Goal: Information Seeking & Learning: Check status

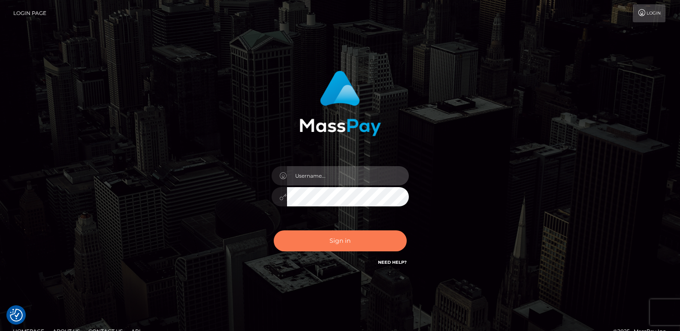
type input "[DOMAIN_NAME]"
click at [315, 244] on button "Sign in" at bounding box center [340, 241] width 133 height 21
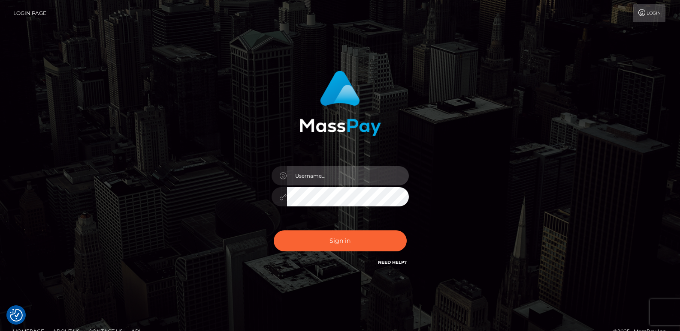
type input "[DOMAIN_NAME]"
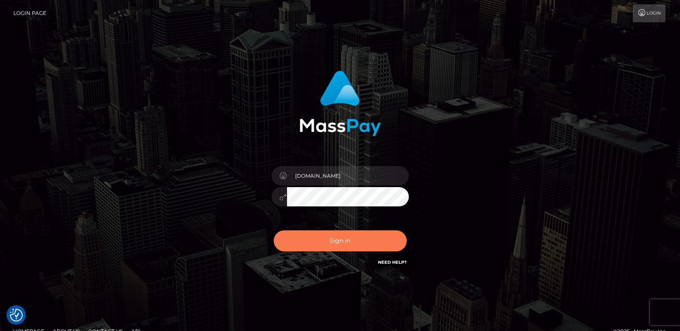
click at [315, 244] on button "Sign in" at bounding box center [340, 241] width 133 height 21
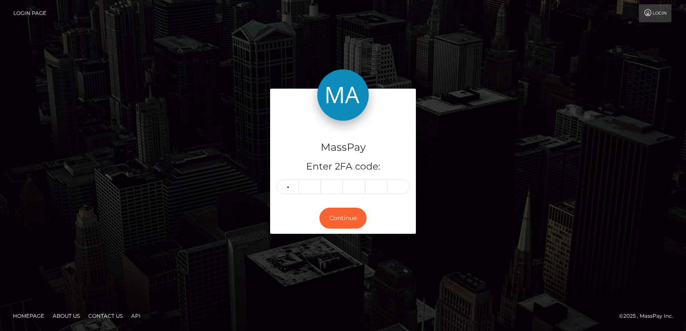
type input "6"
type input "0"
type input "9"
type input "8"
type input "4"
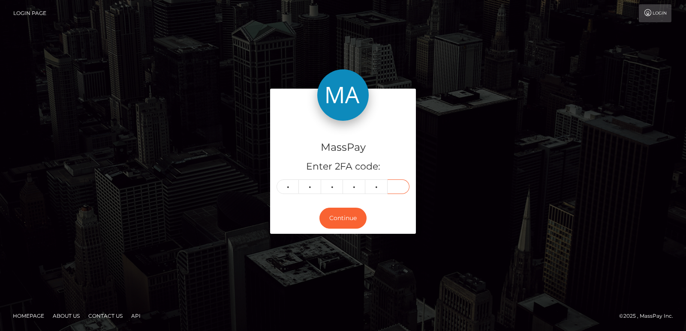
type input "9"
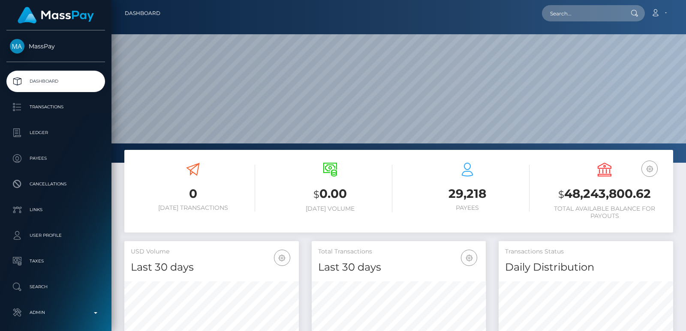
scroll to position [152, 174]
click at [559, 12] on input "text" at bounding box center [582, 13] width 81 height 16
click at [564, 9] on input "text" at bounding box center [582, 13] width 81 height 16
paste input "UfYrgQBbRByE1Js1CkiFcA"
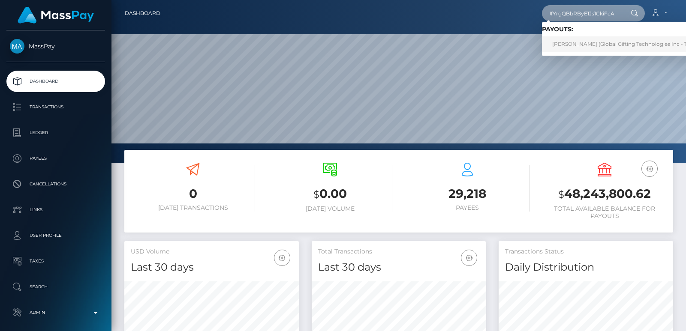
type input "UfYrgQBbRByE1Js1CkiFcA"
click at [583, 44] on link "IRYNA LEPIKH (Global Gifting Technologies Inc - Throne)" at bounding box center [628, 44] width 173 height 16
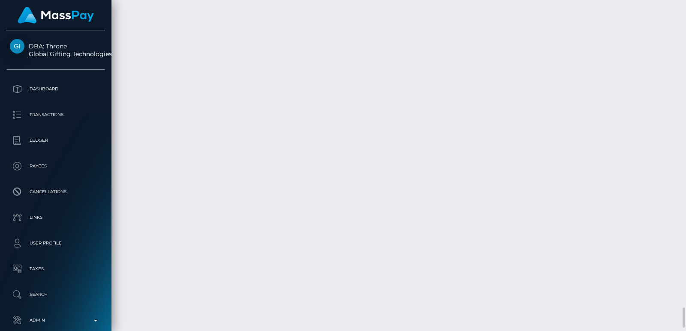
scroll to position [4977, 0]
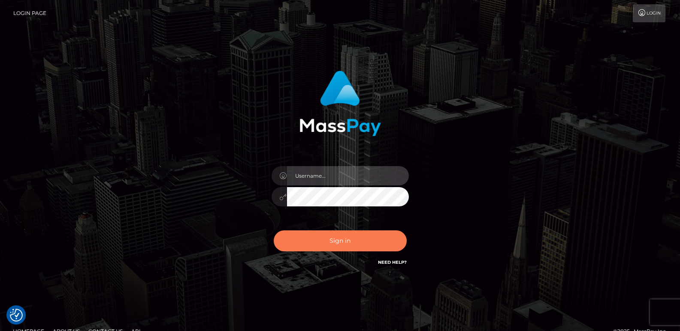
type input "[DOMAIN_NAME]"
click at [314, 241] on button "Sign in" at bounding box center [340, 241] width 133 height 21
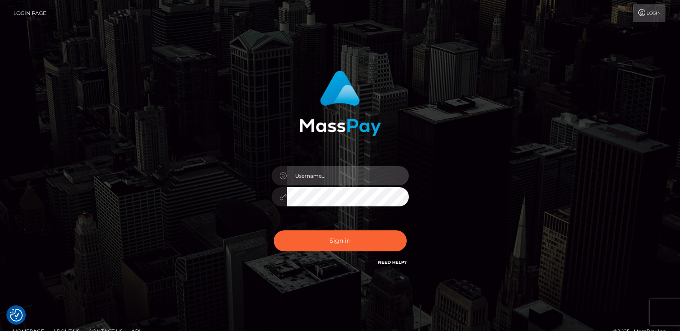
type input "ts2.es"
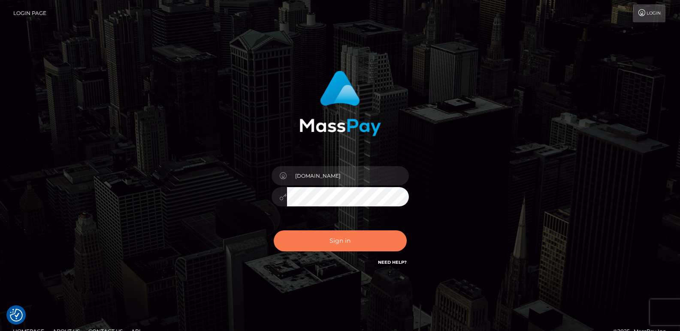
click at [314, 241] on button "Sign in" at bounding box center [340, 241] width 133 height 21
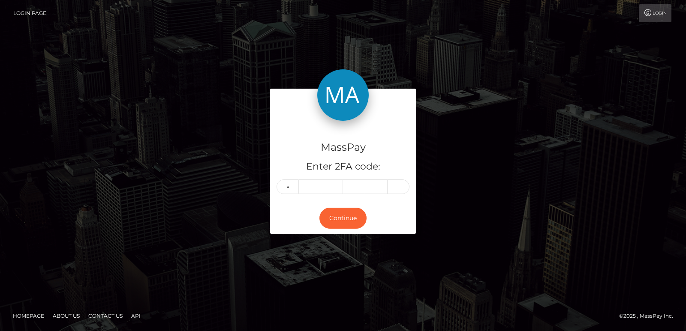
type input "4"
type input "0"
type input "2"
type input "5"
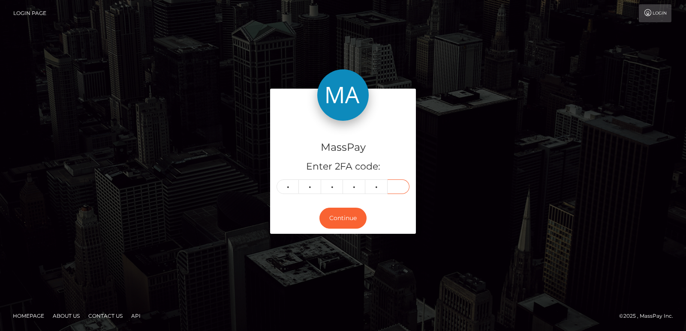
type input "4"
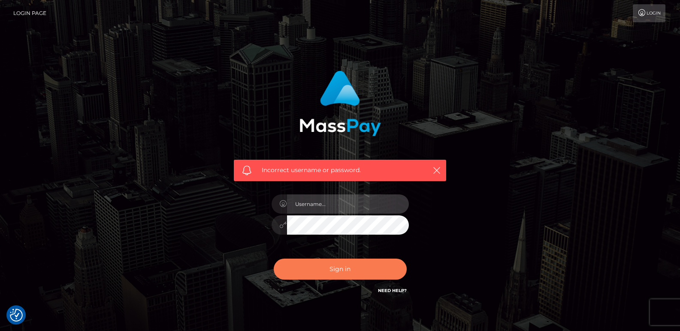
type input "[DOMAIN_NAME]"
click at [316, 263] on button "Sign in" at bounding box center [340, 269] width 133 height 21
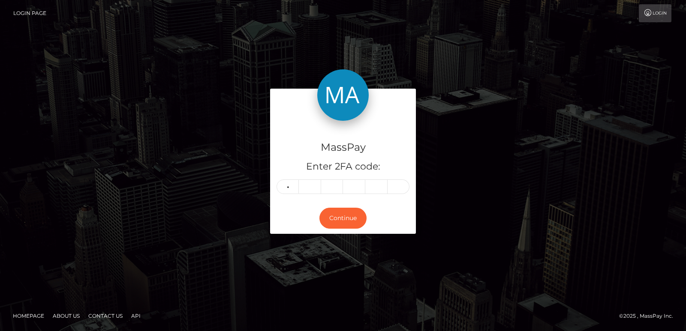
type input "1"
type input "4"
type input "8"
type input "2"
type input "5"
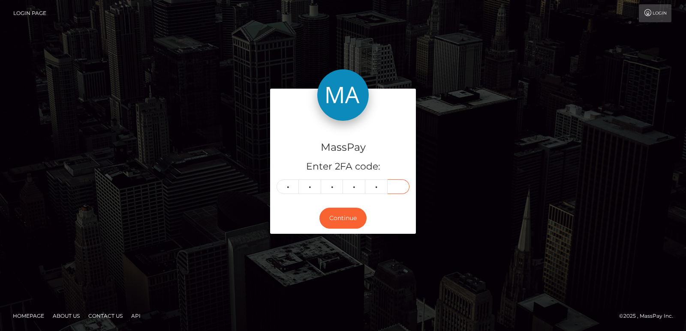
type input "4"
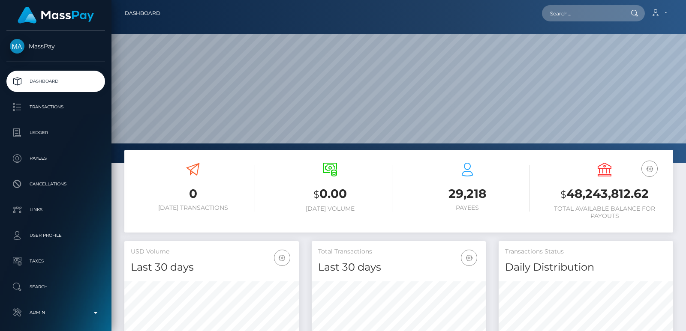
scroll to position [152, 174]
click at [548, 12] on input "text" at bounding box center [582, 13] width 81 height 16
paste input "[EMAIL_ADDRESS][DOMAIN_NAME]"
type input "[EMAIL_ADDRESS][DOMAIN_NAME]"
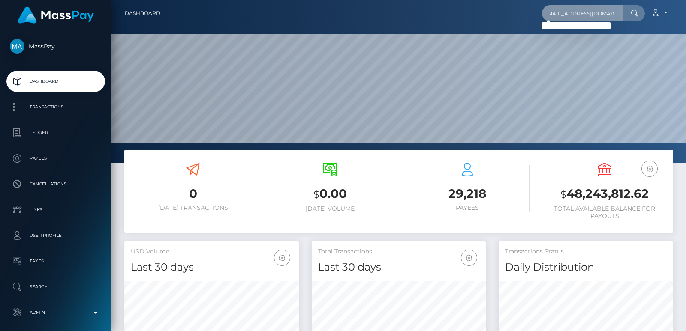
scroll to position [0, 0]
click at [578, 18] on input "[EMAIL_ADDRESS][DOMAIN_NAME]" at bounding box center [582, 13] width 81 height 16
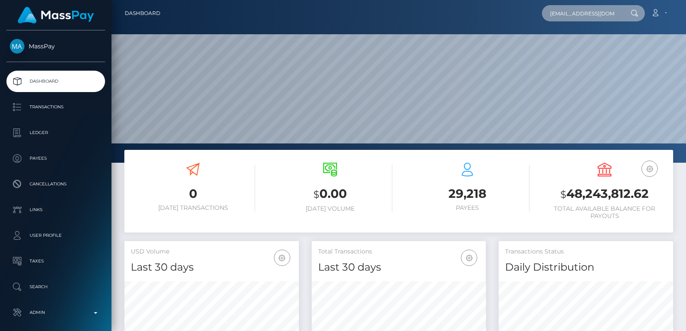
click at [578, 18] on input "[EMAIL_ADDRESS][DOMAIN_NAME]" at bounding box center [582, 13] width 81 height 16
paste input "[EMAIL_ADDRESS][DOMAIN_NAME]"
type input "[EMAIL_ADDRESS][DOMAIN_NAME]"
click at [572, 13] on input "[EMAIL_ADDRESS][DOMAIN_NAME]" at bounding box center [582, 13] width 81 height 16
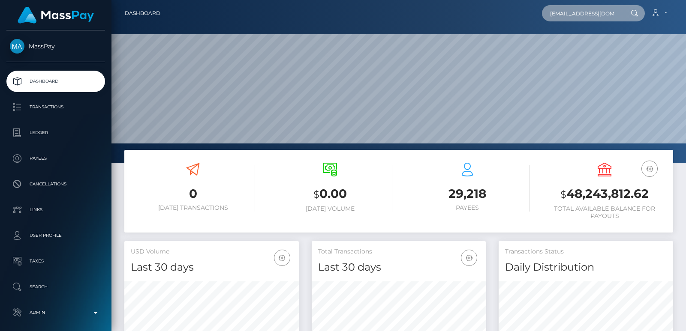
click at [572, 13] on input "[EMAIL_ADDRESS][DOMAIN_NAME]" at bounding box center [582, 13] width 81 height 16
click at [572, 13] on input "makethisquick@gmail.com" at bounding box center [582, 13] width 81 height 16
paste input "sarbyummi@gmail.com"
type input "sarbyummi@gmail.com"
click at [559, 9] on input "sarbyummi@gmail.com" at bounding box center [582, 13] width 81 height 16
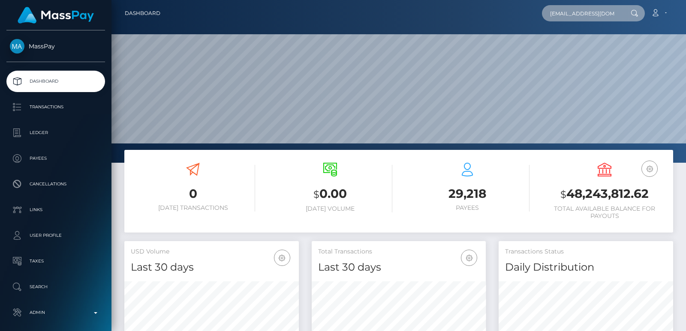
click at [559, 9] on input "sarbyummi@gmail.com" at bounding box center [582, 13] width 81 height 16
paste input "[EMAIL_ADDRESS][DOMAIN_NAME]"
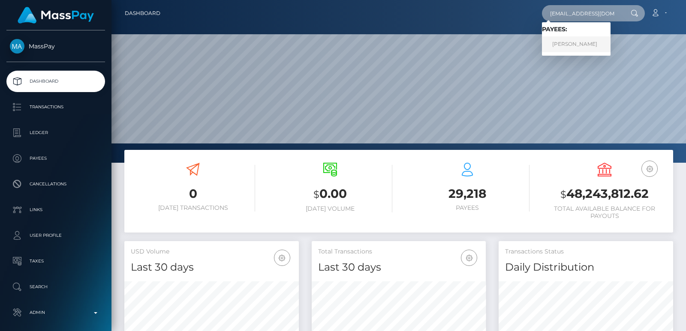
type input "[EMAIL_ADDRESS][DOMAIN_NAME]"
click at [559, 39] on link "KRYSTINE MARIE NEUSCHELER" at bounding box center [576, 44] width 69 height 16
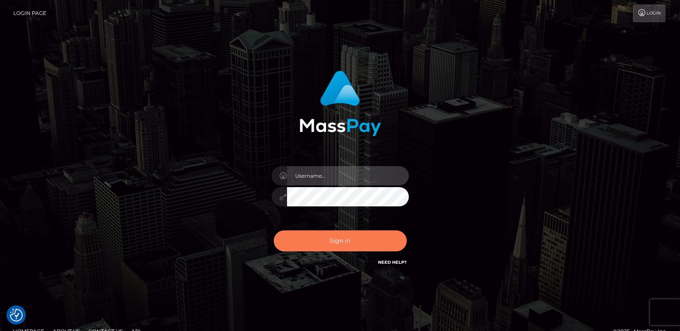
type input "ts2.es"
click at [339, 237] on button "Sign in" at bounding box center [340, 241] width 133 height 21
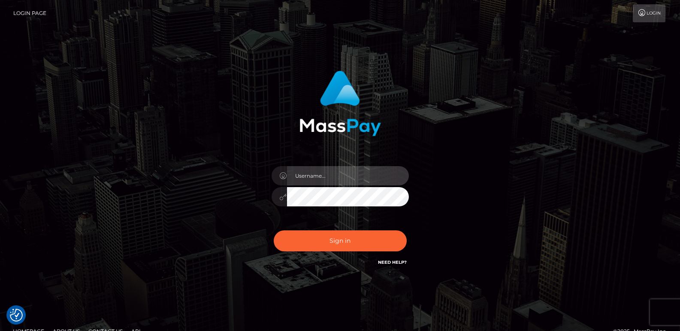
type input "ts2.es"
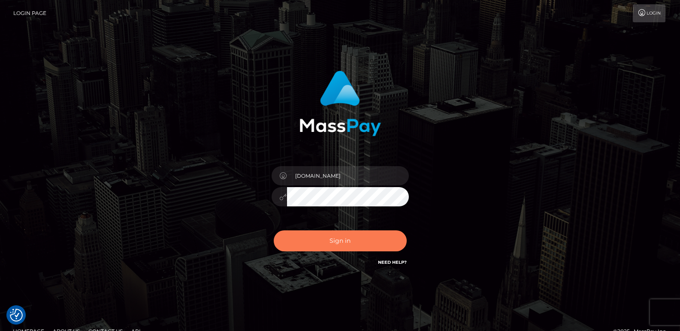
click at [339, 237] on button "Sign in" at bounding box center [340, 241] width 133 height 21
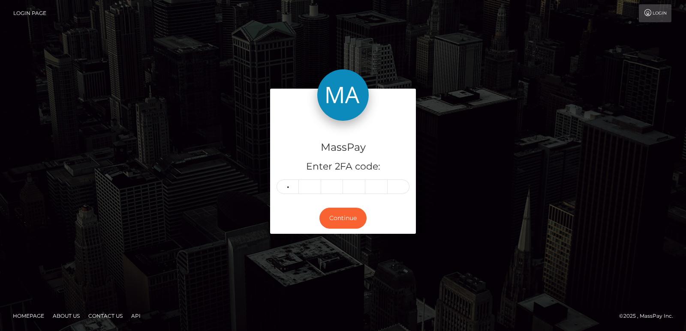
type input "3"
type input "9"
type input "8"
type input "1"
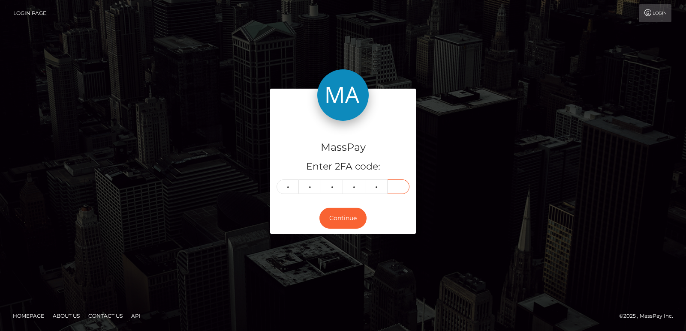
type input "8"
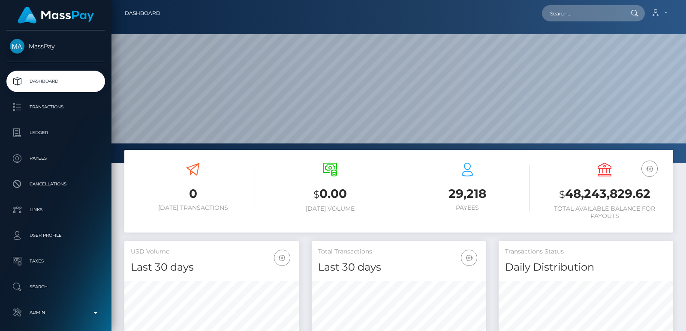
scroll to position [152, 174]
click at [579, 13] on input "text" at bounding box center [582, 13] width 81 height 16
paste input "[EMAIL_ADDRESS][DOMAIN_NAME]"
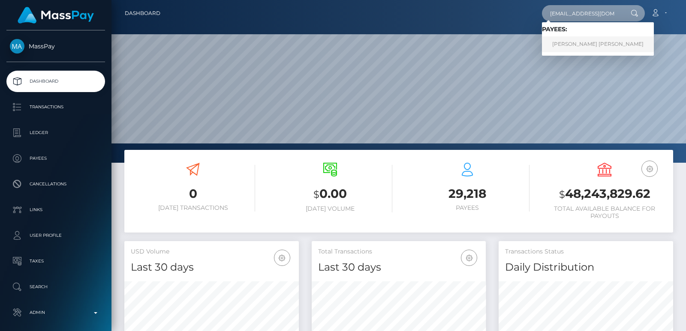
type input "[EMAIL_ADDRESS][DOMAIN_NAME]"
click at [575, 45] on link "[PERSON_NAME] [PERSON_NAME]" at bounding box center [598, 44] width 112 height 16
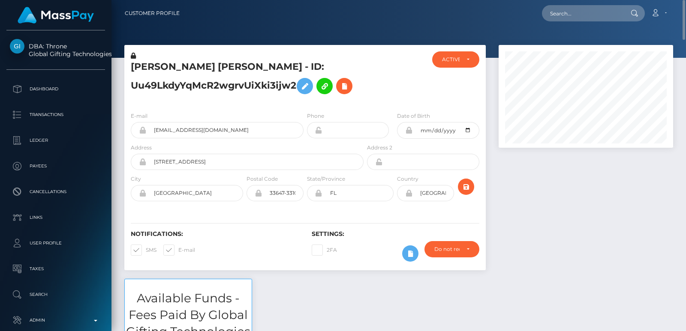
click at [148, 68] on h5 "SOPHIA MIA ORTIZ RODRIGUEZ - ID: Uu49LkdyYqMcR2wgrvUiXki3ijw2" at bounding box center [245, 79] width 228 height 38
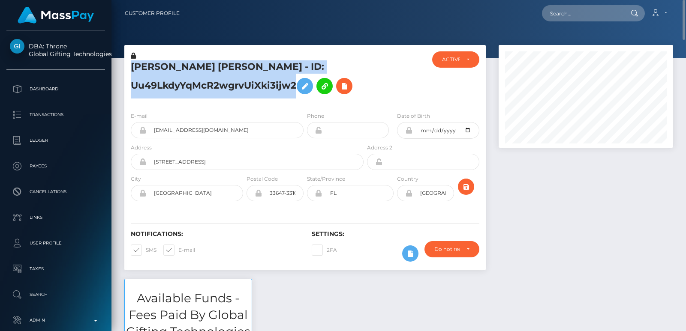
click at [148, 68] on h5 "SOPHIA MIA ORTIZ RODRIGUEZ - ID: Uu49LkdyYqMcR2wgrvUiXki3ijw2" at bounding box center [245, 79] width 228 height 38
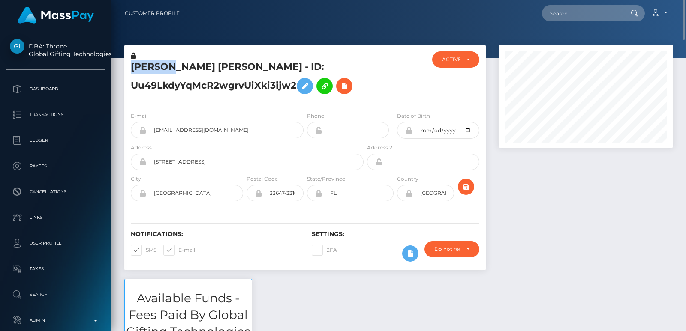
click at [148, 68] on h5 "SOPHIA MIA ORTIZ RODRIGUEZ - ID: Uu49LkdyYqMcR2wgrvUiXki3ijw2" at bounding box center [245, 79] width 228 height 38
click at [566, 9] on input "text" at bounding box center [582, 13] width 81 height 16
paste input "alayah38@icloud.com"
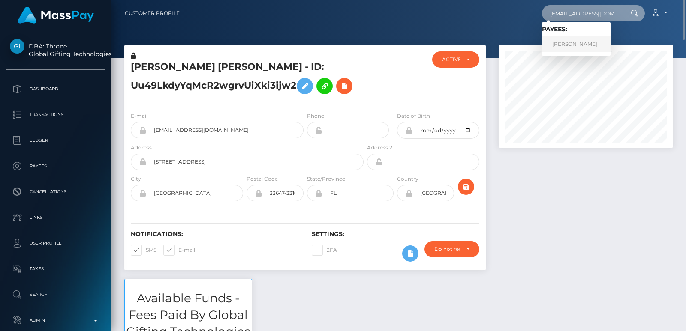
type input "alayah38@icloud.com"
click at [562, 45] on link "DOMINIQUE GILBREATH" at bounding box center [576, 44] width 69 height 16
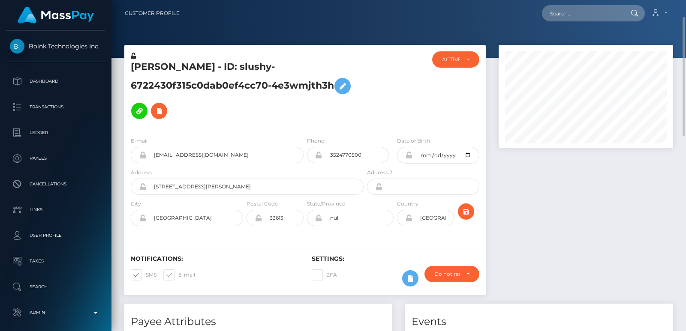
scroll to position [13, 0]
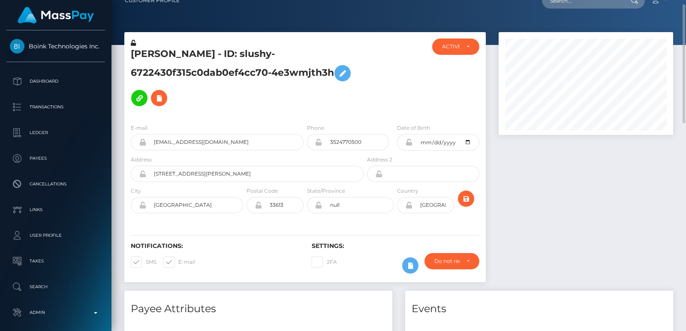
click at [167, 48] on h5 "DOMINIQUE GILBREATH - ID: slushy-6722430f315c0dab0ef4cc70-4e3wmjth3h" at bounding box center [245, 79] width 228 height 63
copy h5 "DOMINIQUE"
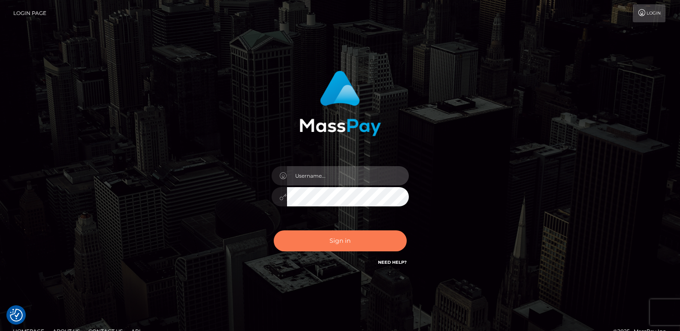
type input "ts2.es"
click at [313, 242] on button "Sign in" at bounding box center [340, 241] width 133 height 21
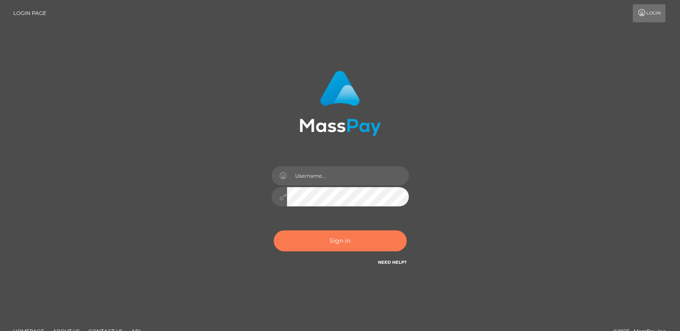
click at [313, 242] on button "Sign in" at bounding box center [340, 241] width 133 height 21
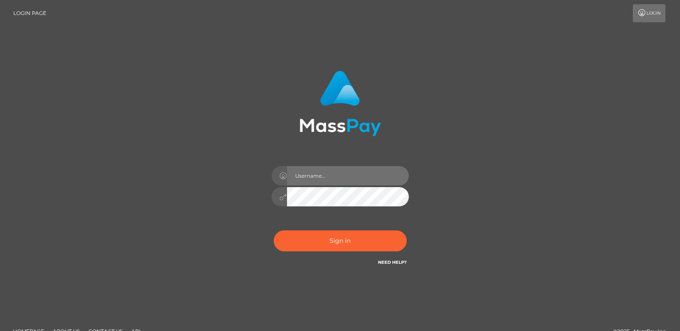
type input "ts2.es"
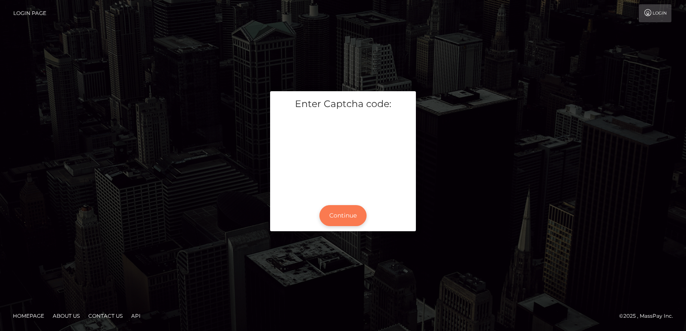
click at [331, 219] on button "Continue" at bounding box center [342, 215] width 47 height 21
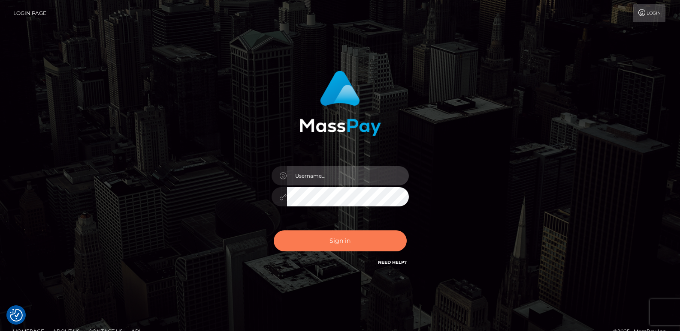
type input "ts2.es"
click at [283, 245] on button "Sign in" at bounding box center [340, 241] width 133 height 21
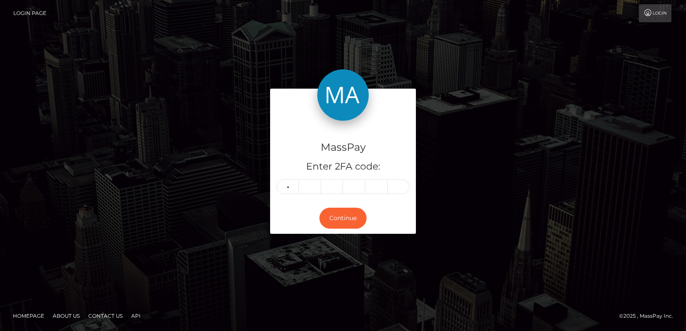
type input "7"
type input "5"
type input "9"
type input "0"
type input "3"
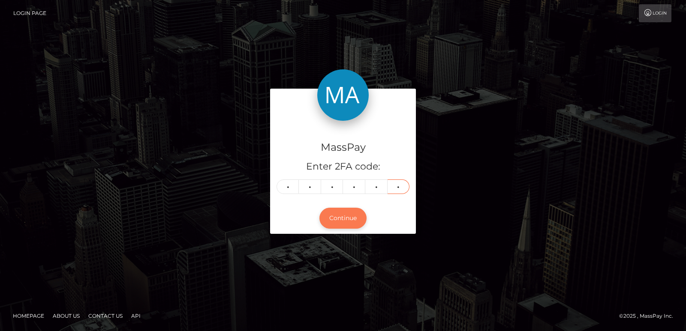
type input "4"
click at [339, 215] on button "Continue" at bounding box center [342, 218] width 47 height 21
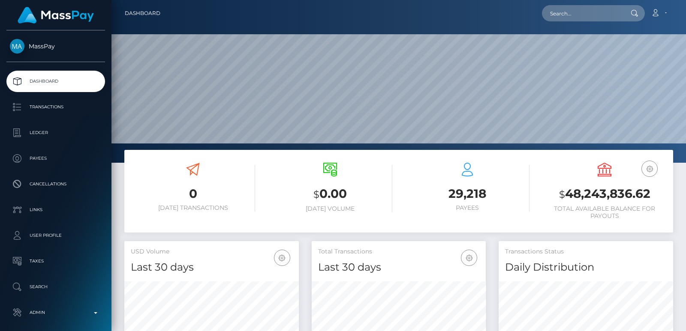
scroll to position [152, 174]
click at [584, 19] on input "text" at bounding box center [582, 13] width 81 height 16
paste input "whymegankick@gmail.com"
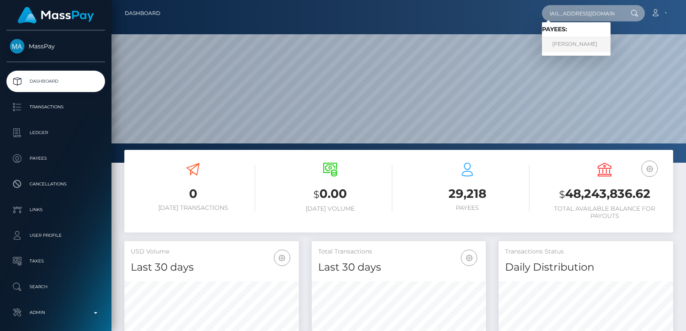
type input "whymegankick@gmail.com"
click at [578, 43] on link "NATALIA TAPIA NUNEZ" at bounding box center [576, 44] width 69 height 16
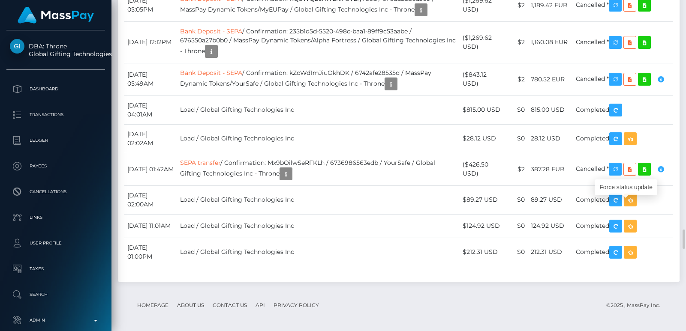
scroll to position [103, 174]
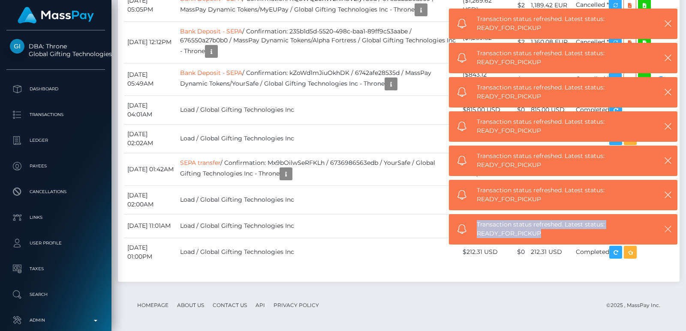
click at [668, 233] on icon "button" at bounding box center [668, 229] width 9 height 9
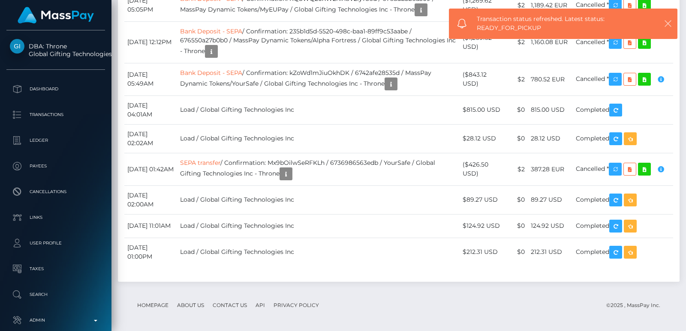
click at [665, 39] on div "Transaction status refreshed. Latest status: READY_FOR_PICKUP" at bounding box center [563, 24] width 229 height 30
